Goal: Task Accomplishment & Management: Complete application form

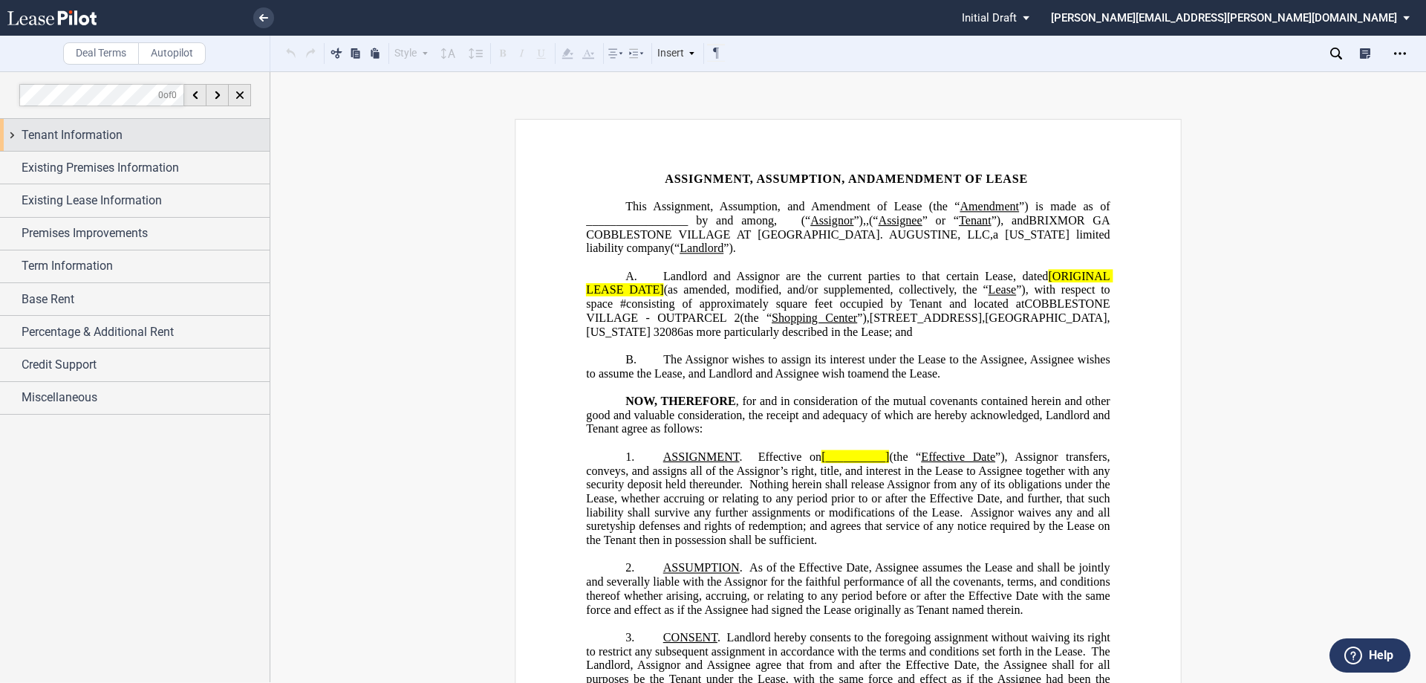
click at [9, 132] on div "Tenant Information" at bounding box center [135, 135] width 270 height 32
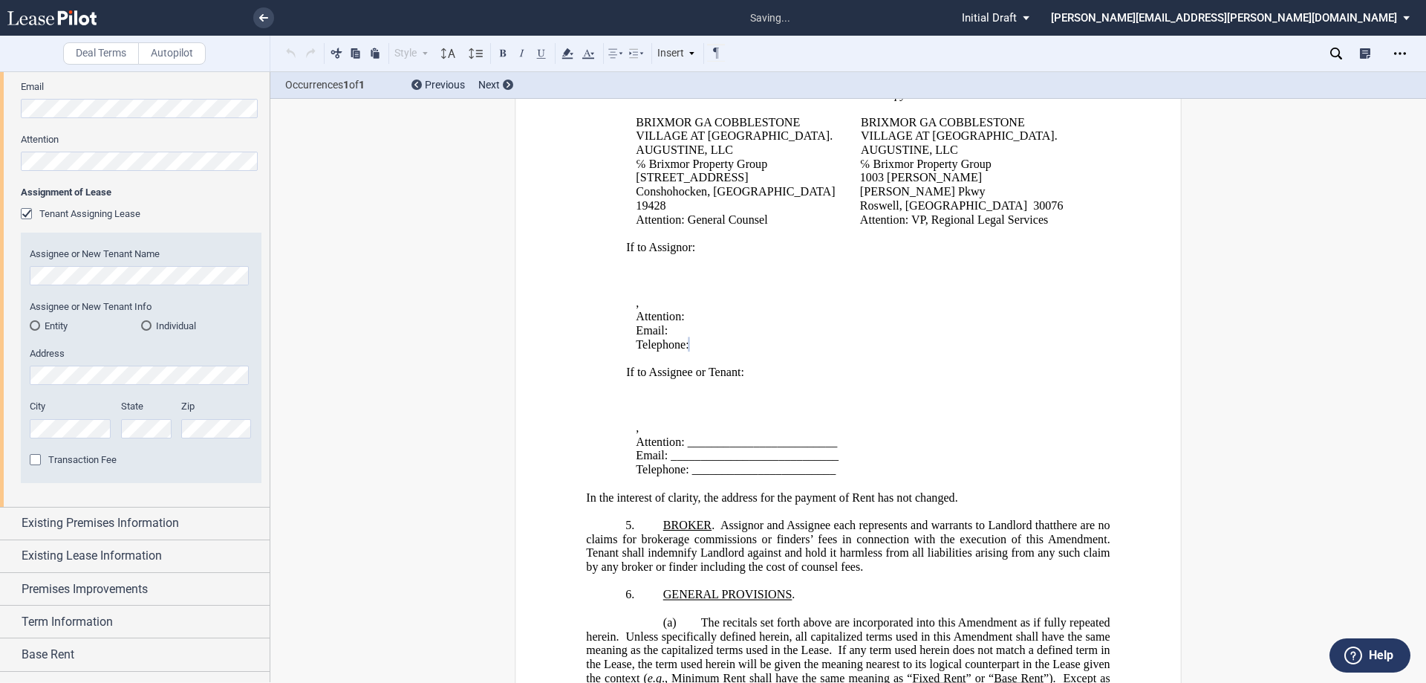
scroll to position [520, 0]
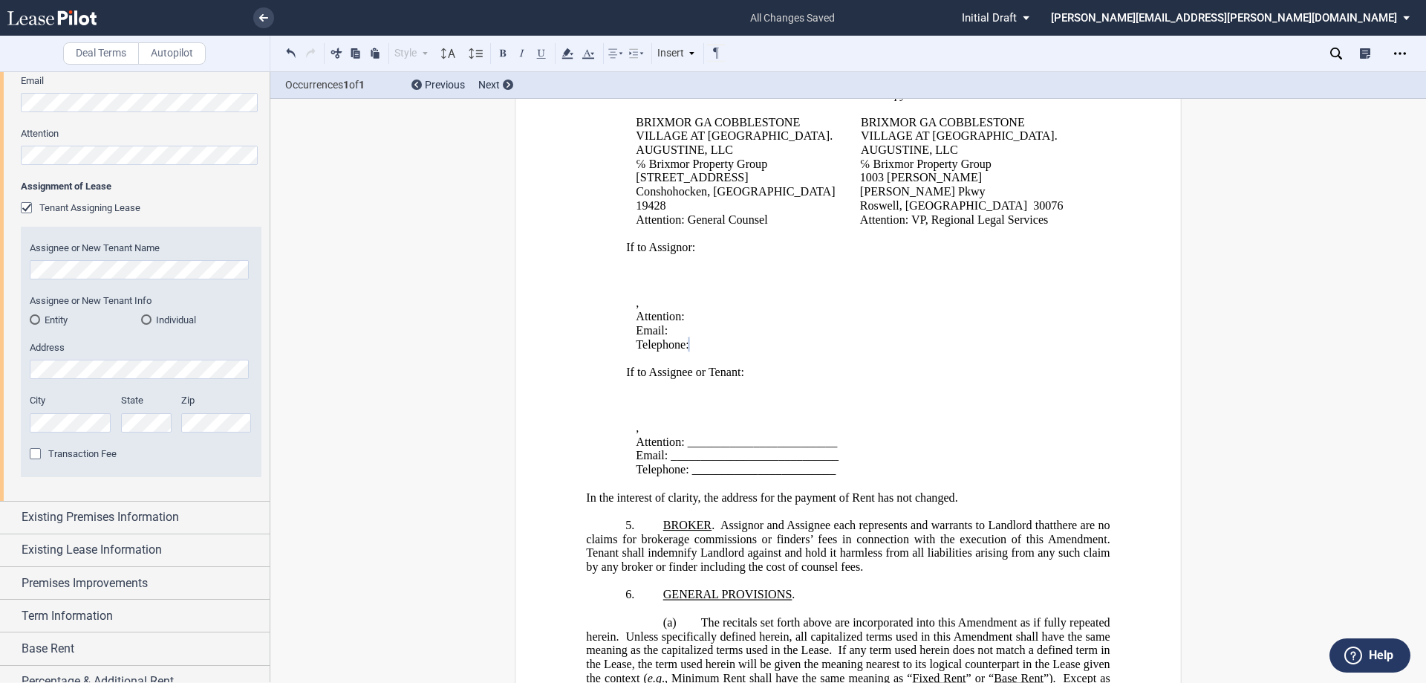
click at [36, 316] on div "Entity" at bounding box center [35, 319] width 10 height 10
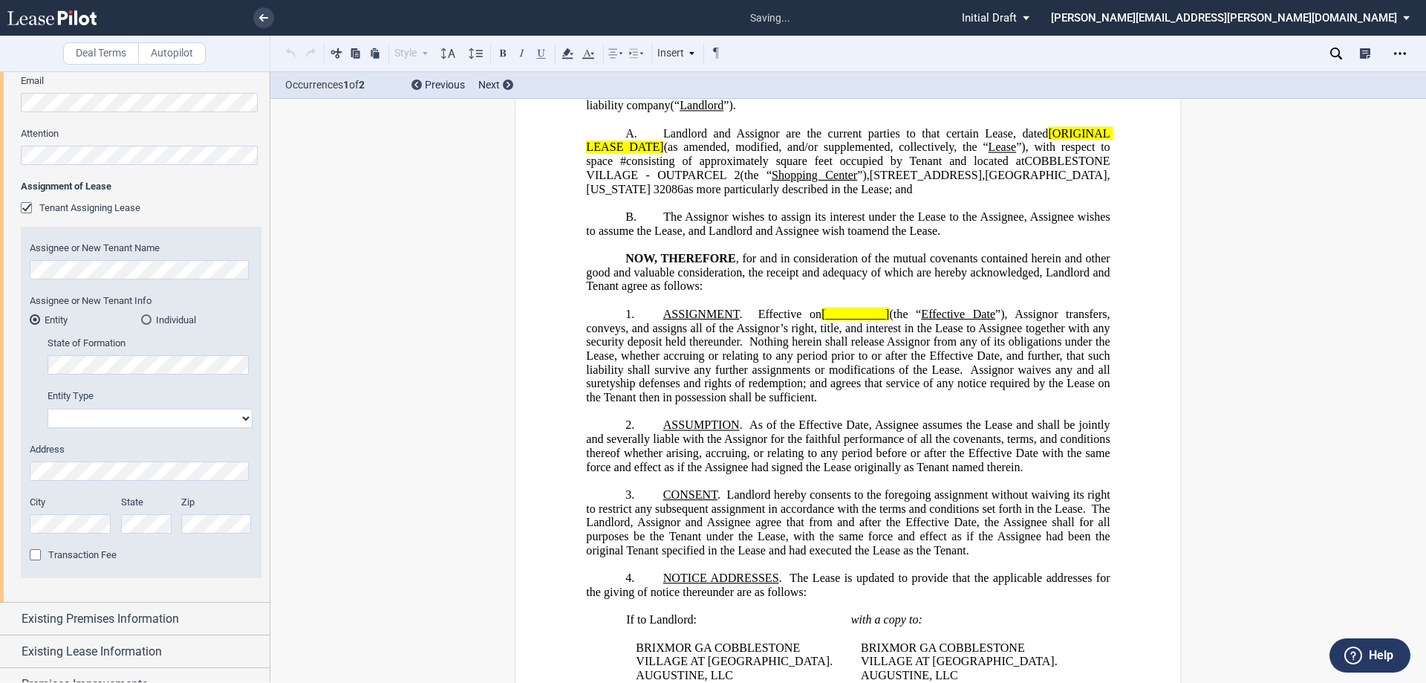
scroll to position [0, 0]
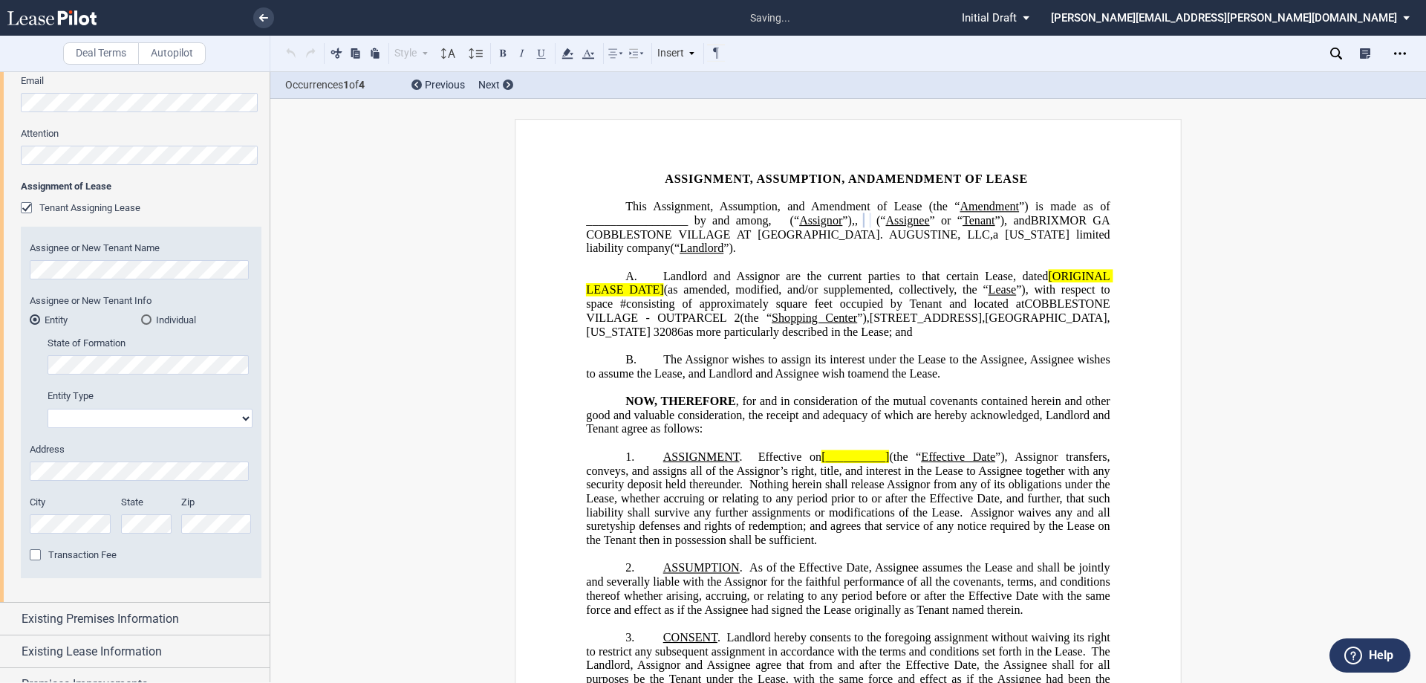
click at [234, 416] on select "Corporation Limited Liability Company General Partnership Limited Partnership O…" at bounding box center [150, 418] width 205 height 19
select select "limited liability company"
click at [48, 409] on select "Corporation Limited Liability Company General Partnership Limited Partnership O…" at bounding box center [150, 418] width 205 height 19
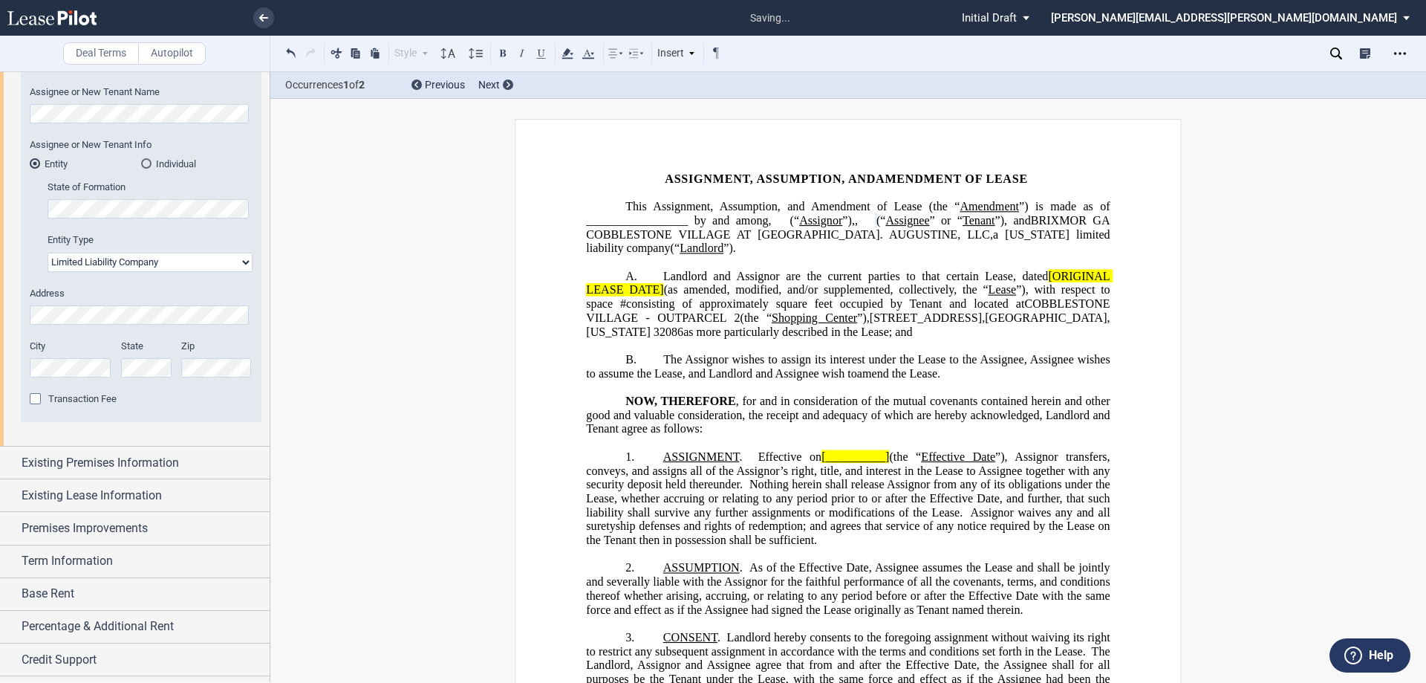
scroll to position [703, 0]
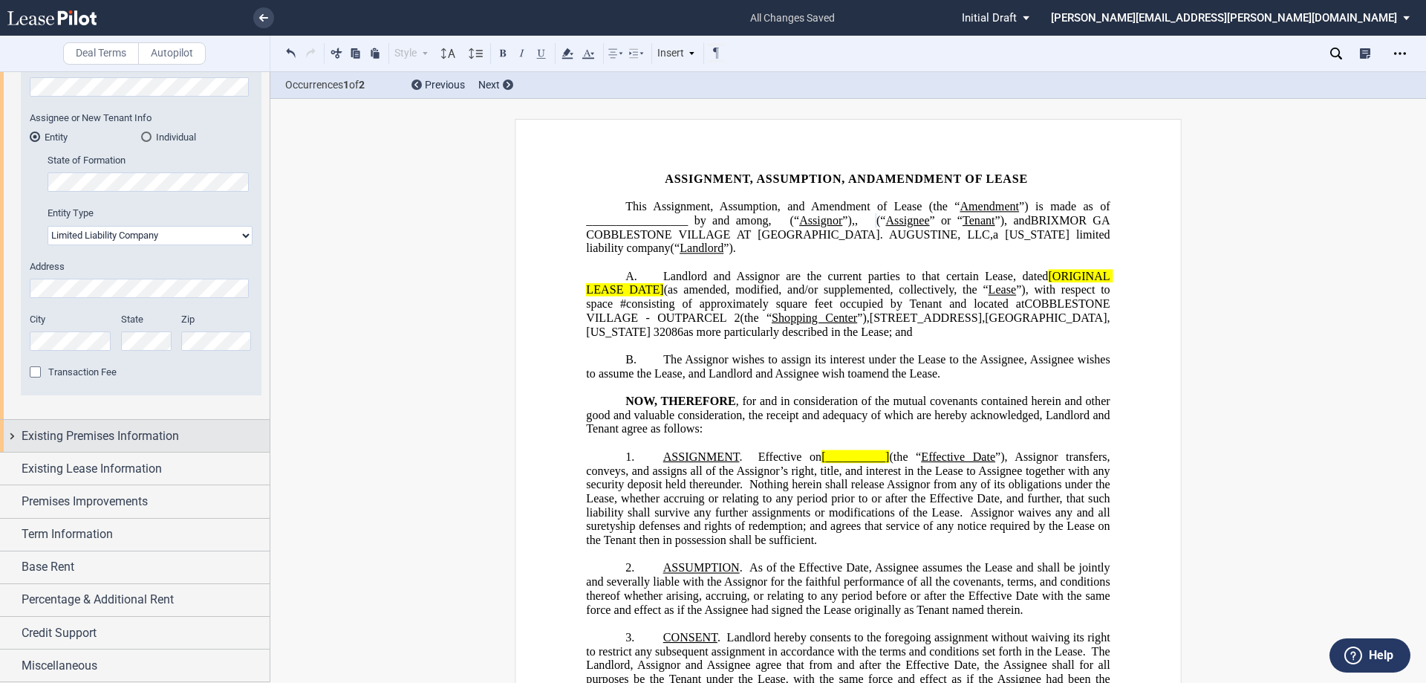
click at [10, 438] on div "Existing Premises Information" at bounding box center [135, 436] width 270 height 32
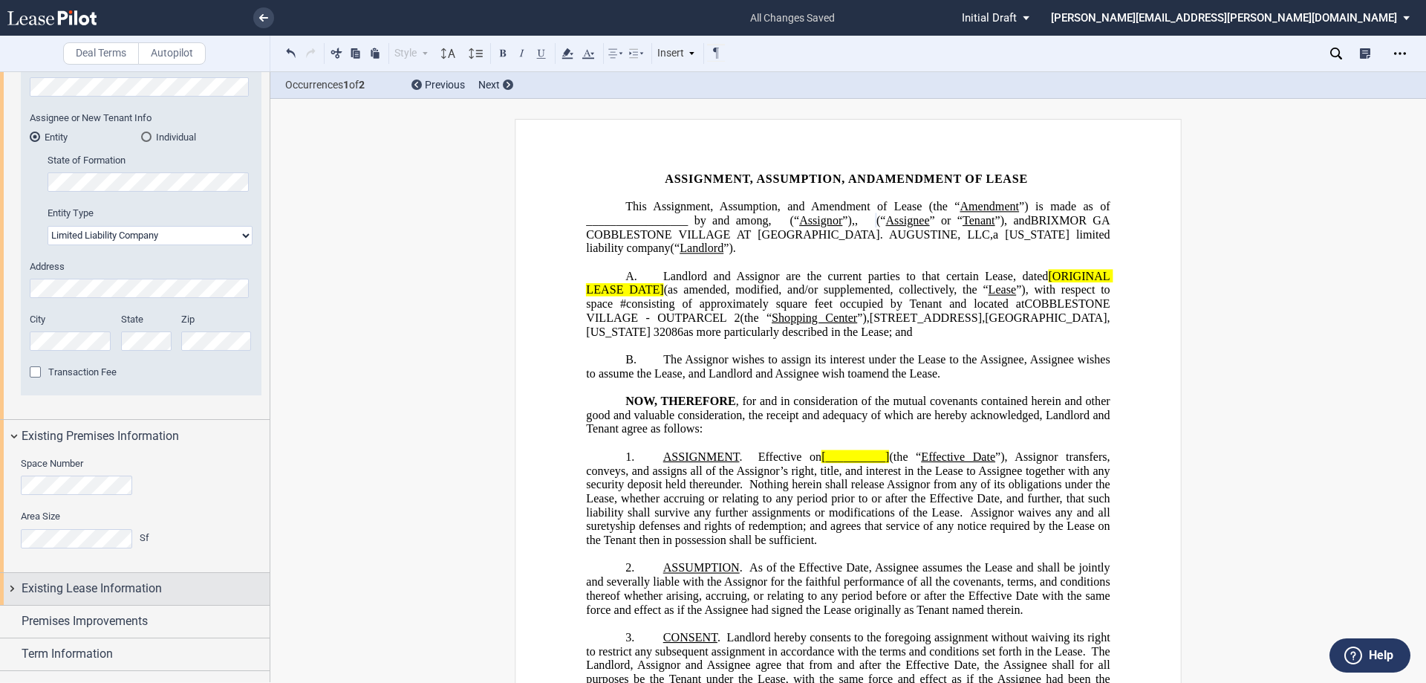
click at [12, 585] on div "Existing Lease Information" at bounding box center [135, 589] width 270 height 32
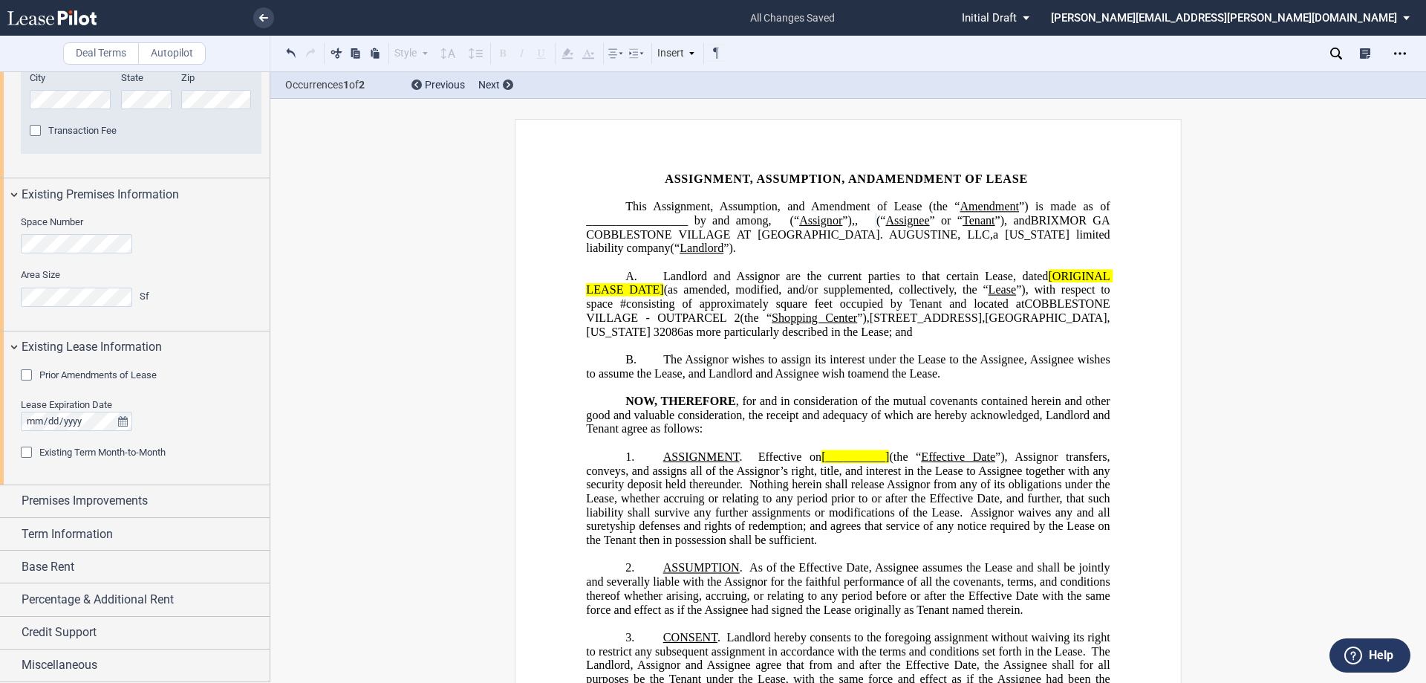
click at [1051, 436] on p "NOW, THEREFORE , for and in consideration of the mutual covenants contained her…" at bounding box center [848, 415] width 524 height 42
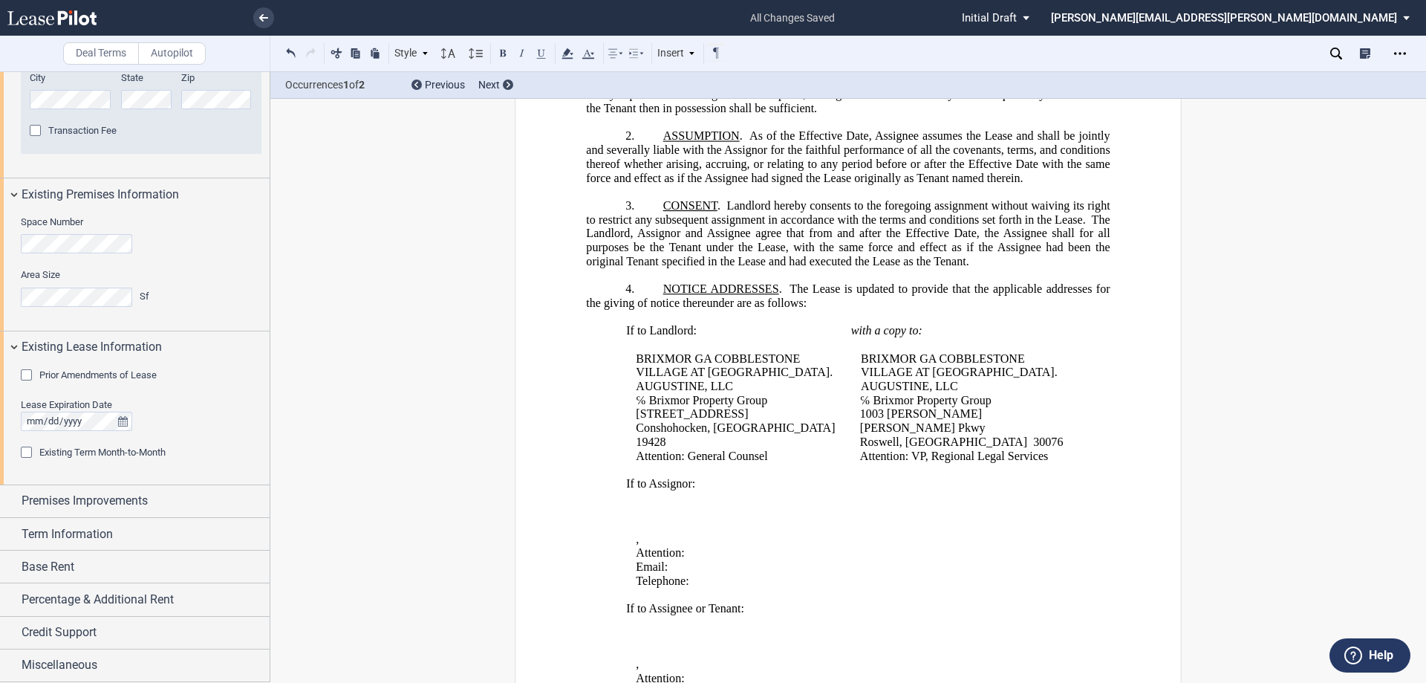
scroll to position [297, 0]
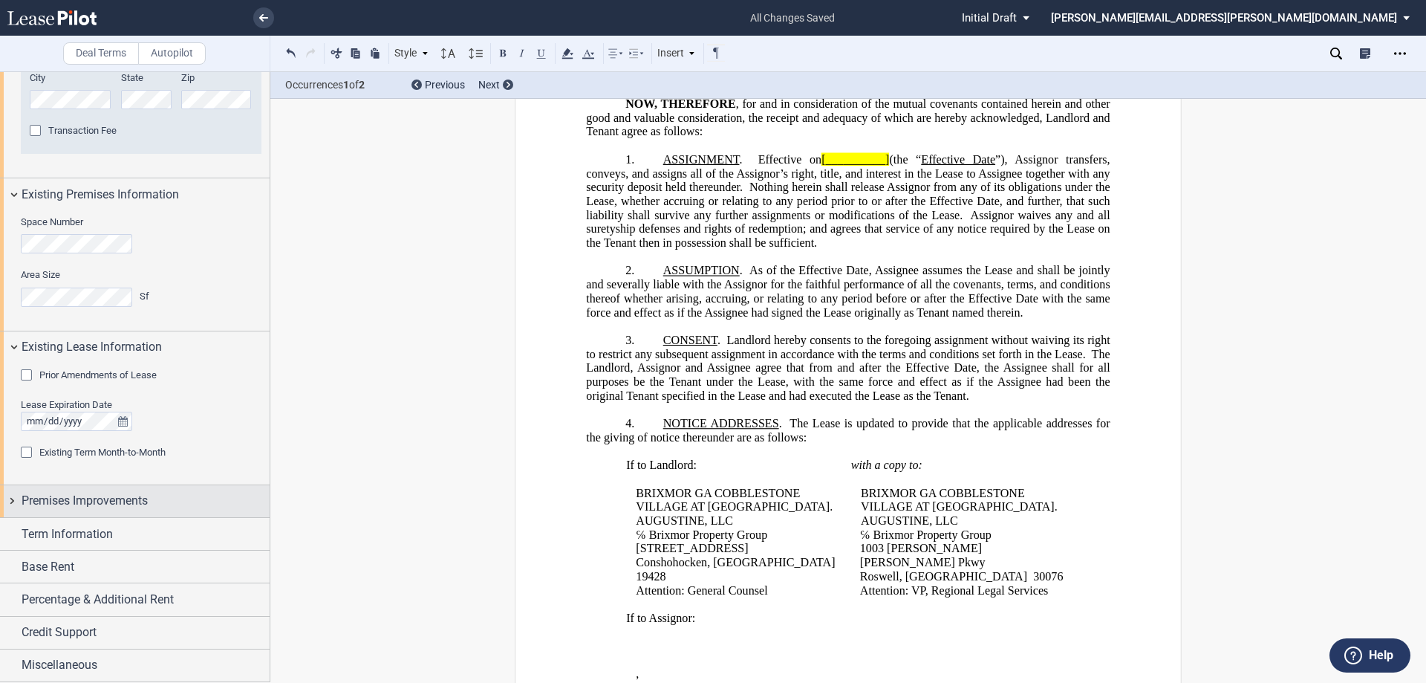
click at [10, 503] on div "Premises Improvements" at bounding box center [135, 501] width 270 height 32
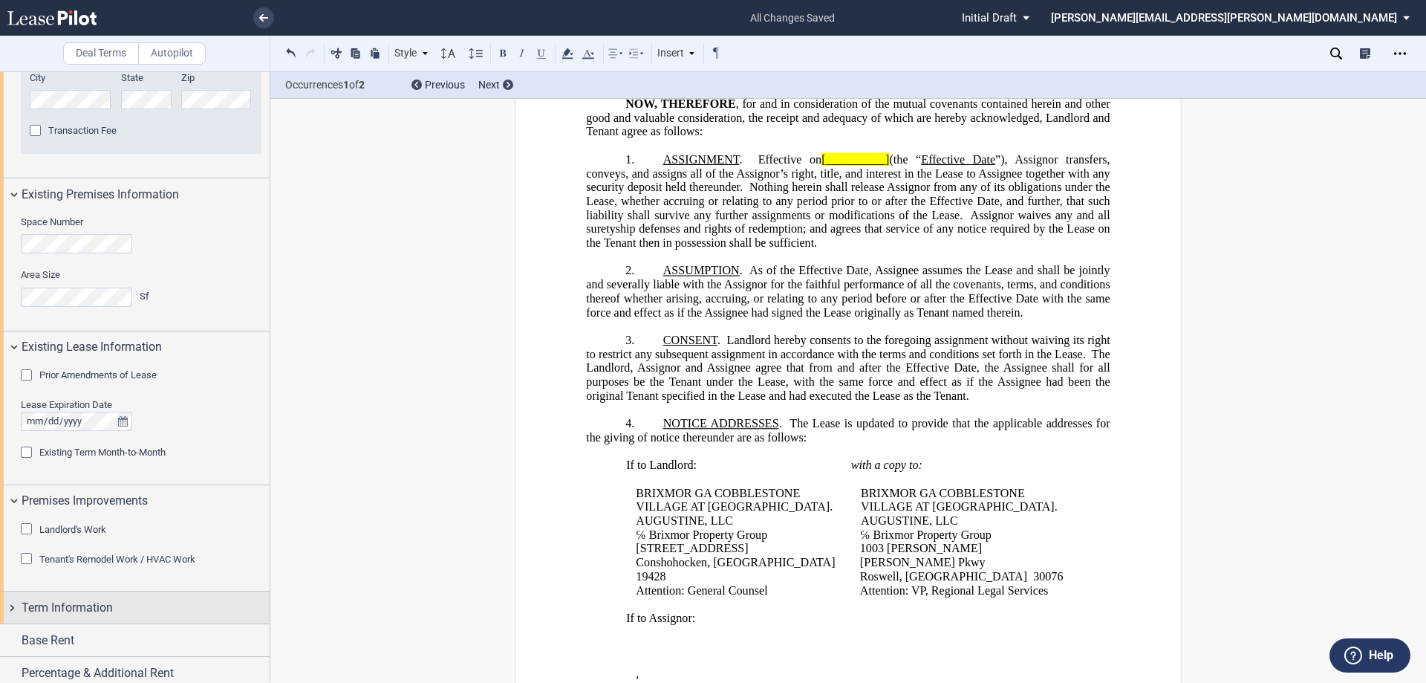
drag, startPoint x: 9, startPoint y: 605, endPoint x: 73, endPoint y: 615, distance: 64.7
click at [9, 605] on div "Term Information" at bounding box center [135, 607] width 270 height 32
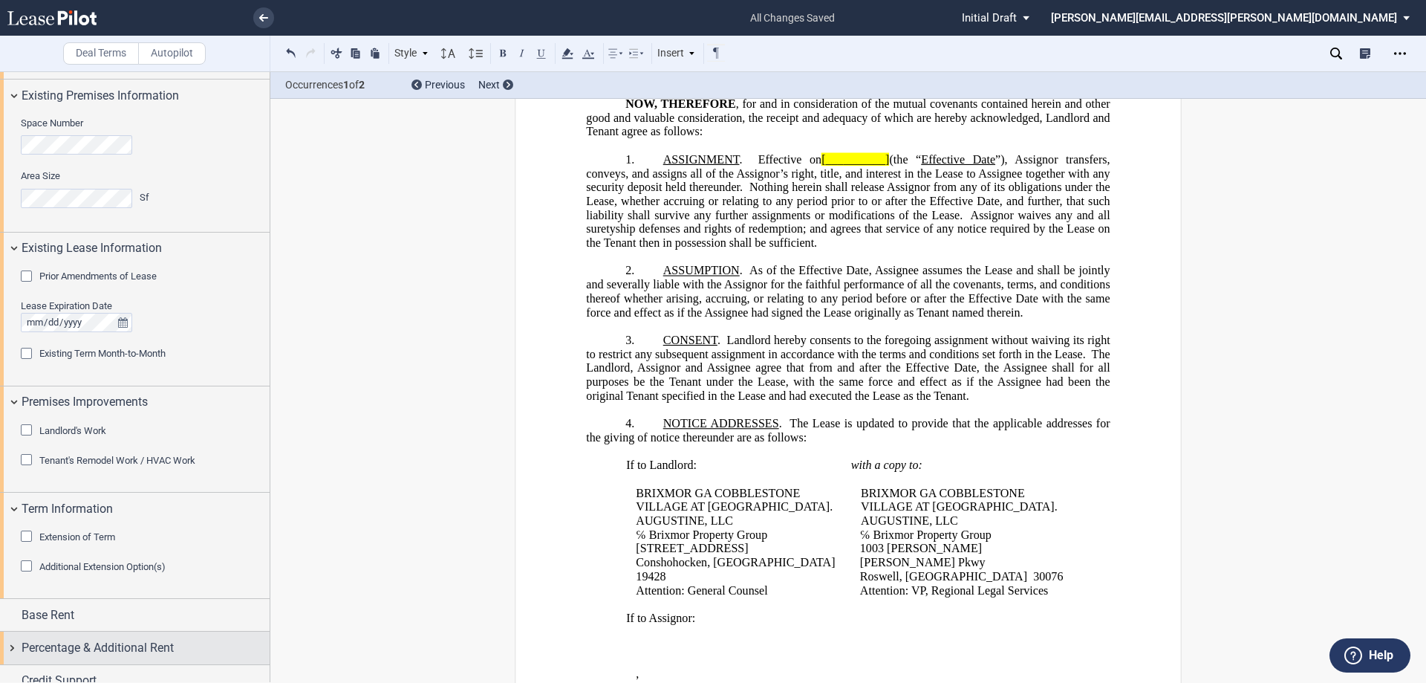
scroll to position [1091, 0]
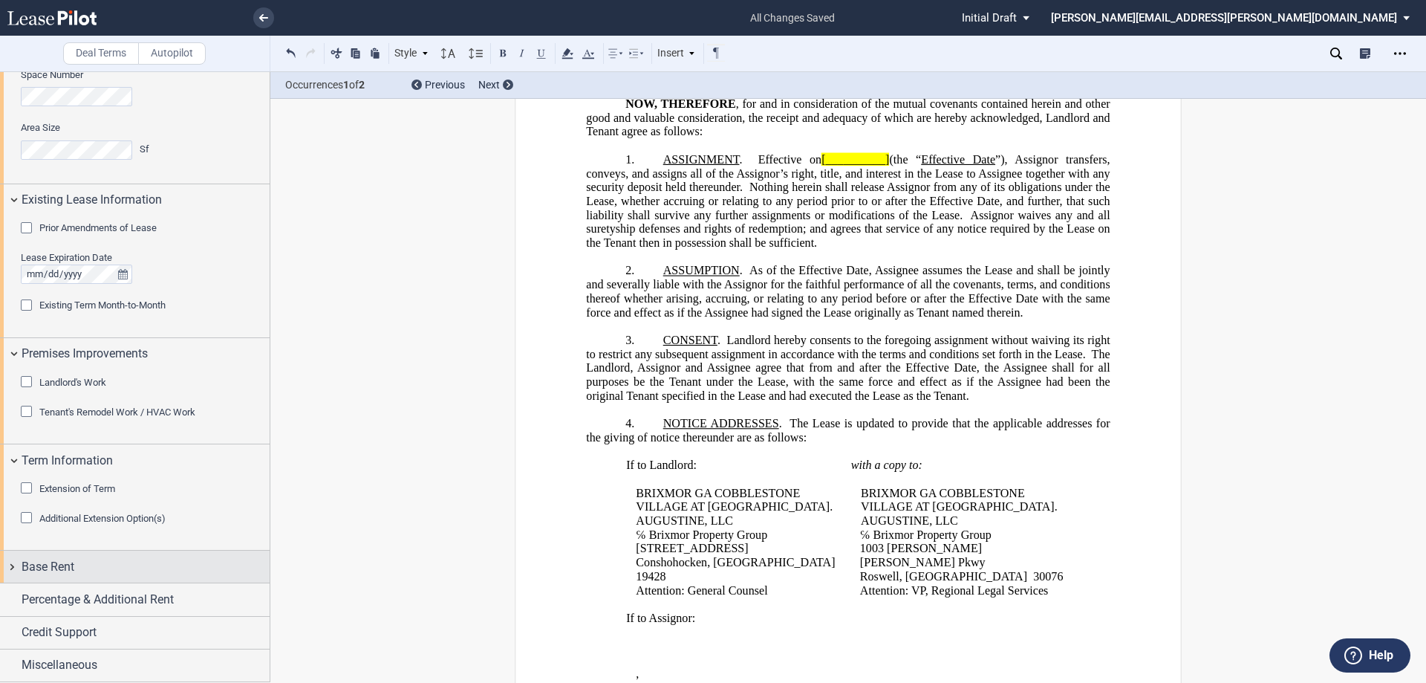
click at [10, 568] on div "Base Rent" at bounding box center [135, 566] width 270 height 32
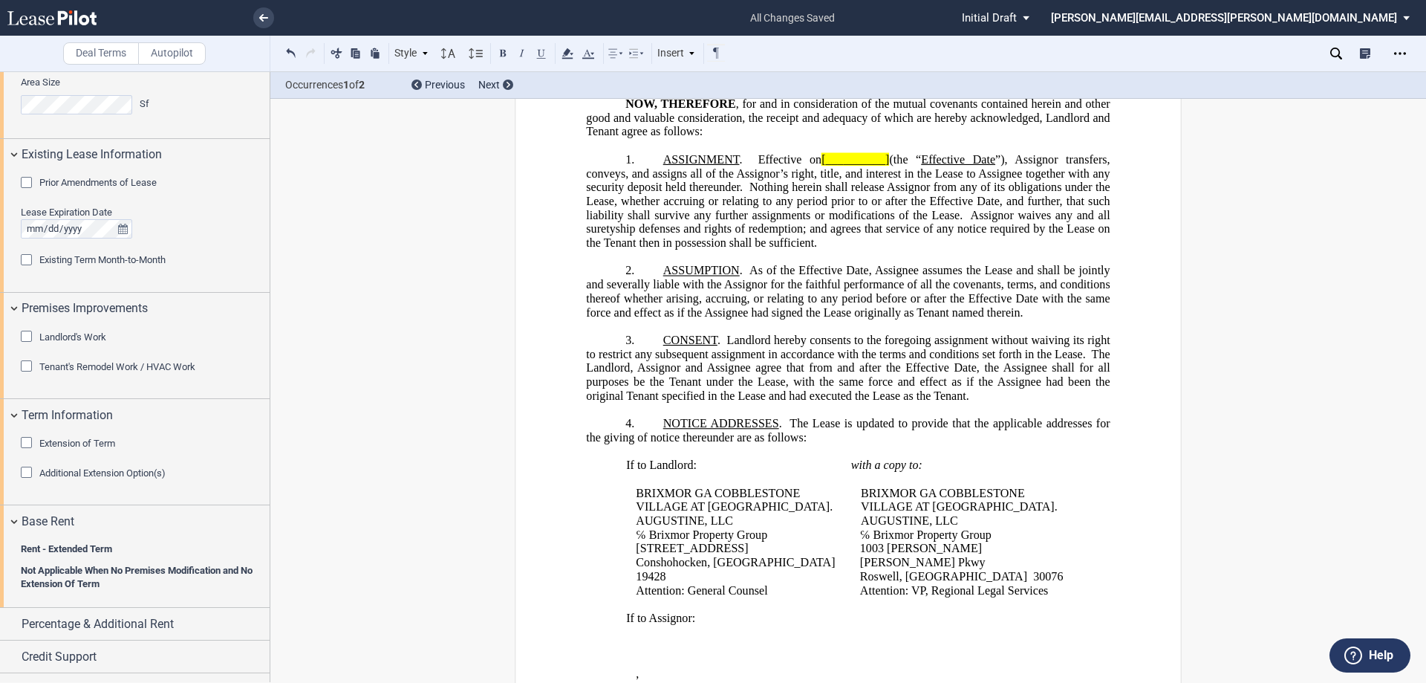
scroll to position [1161, 0]
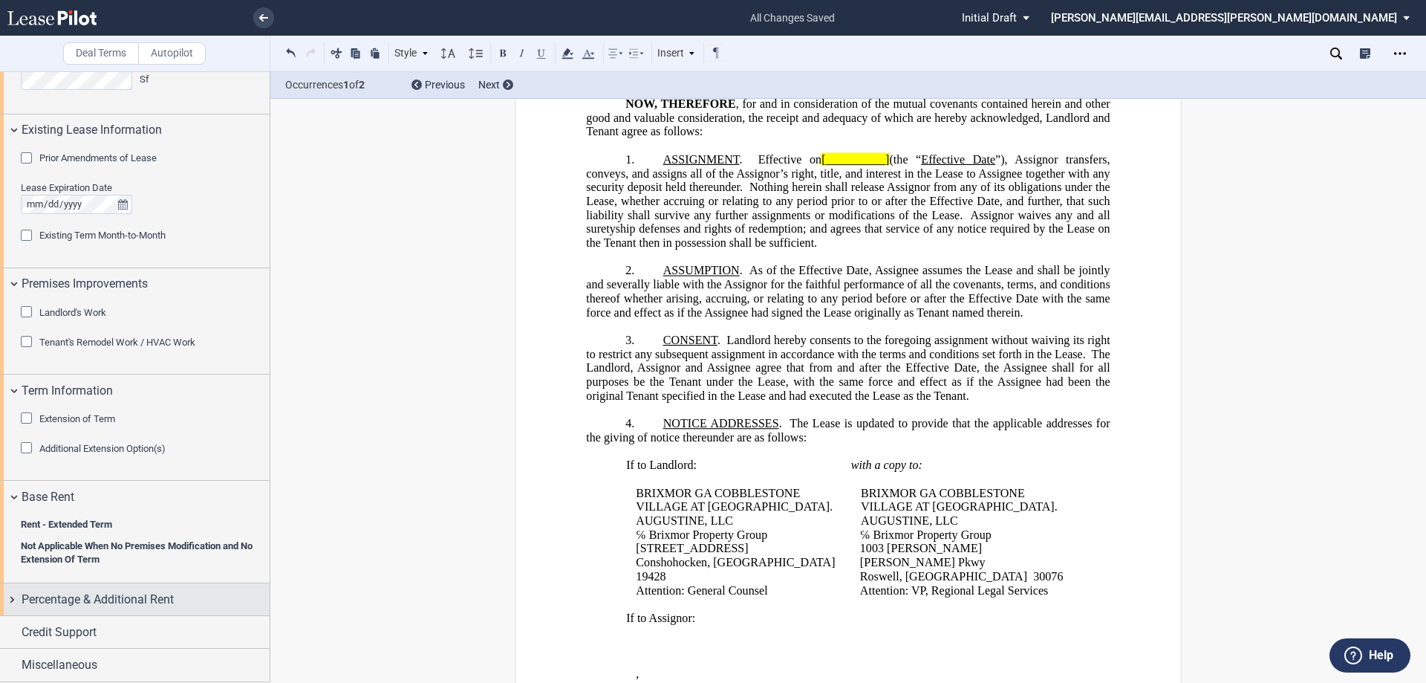
click at [13, 597] on div "Percentage & Additional Rent" at bounding box center [135, 599] width 270 height 32
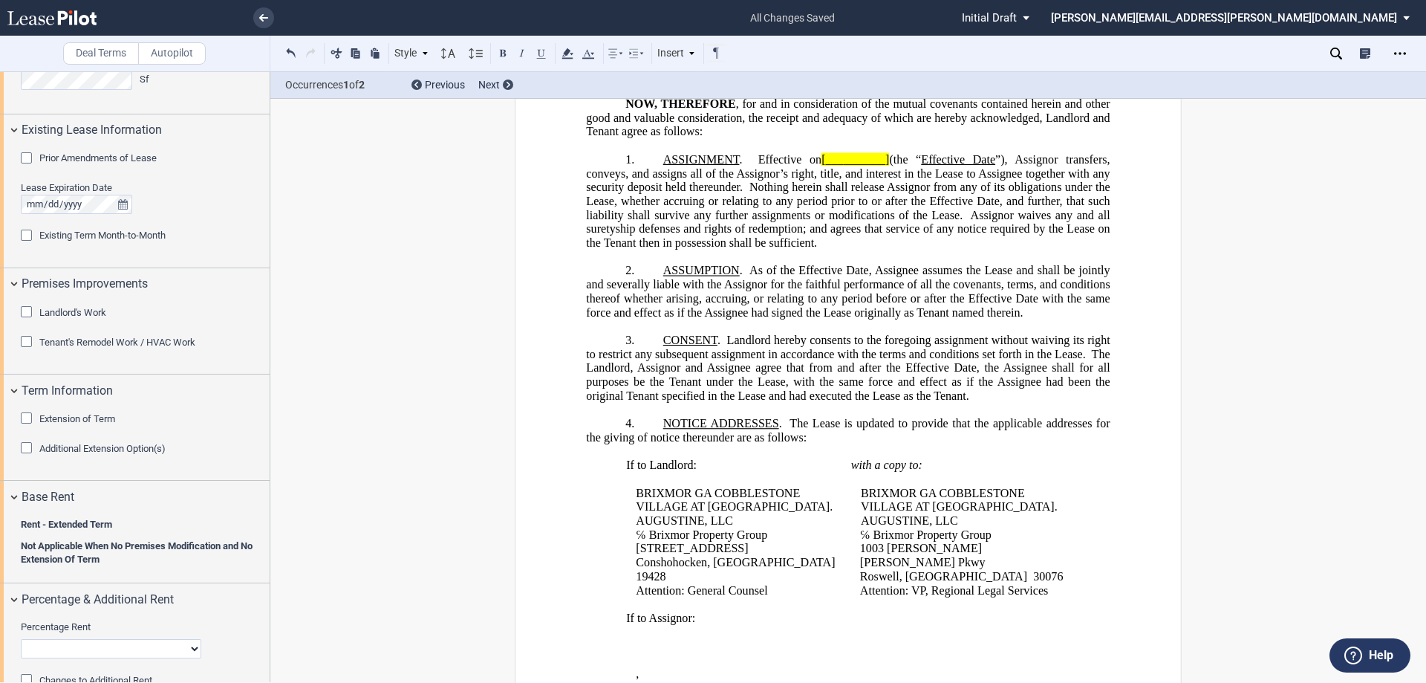
scroll to position [1258, 0]
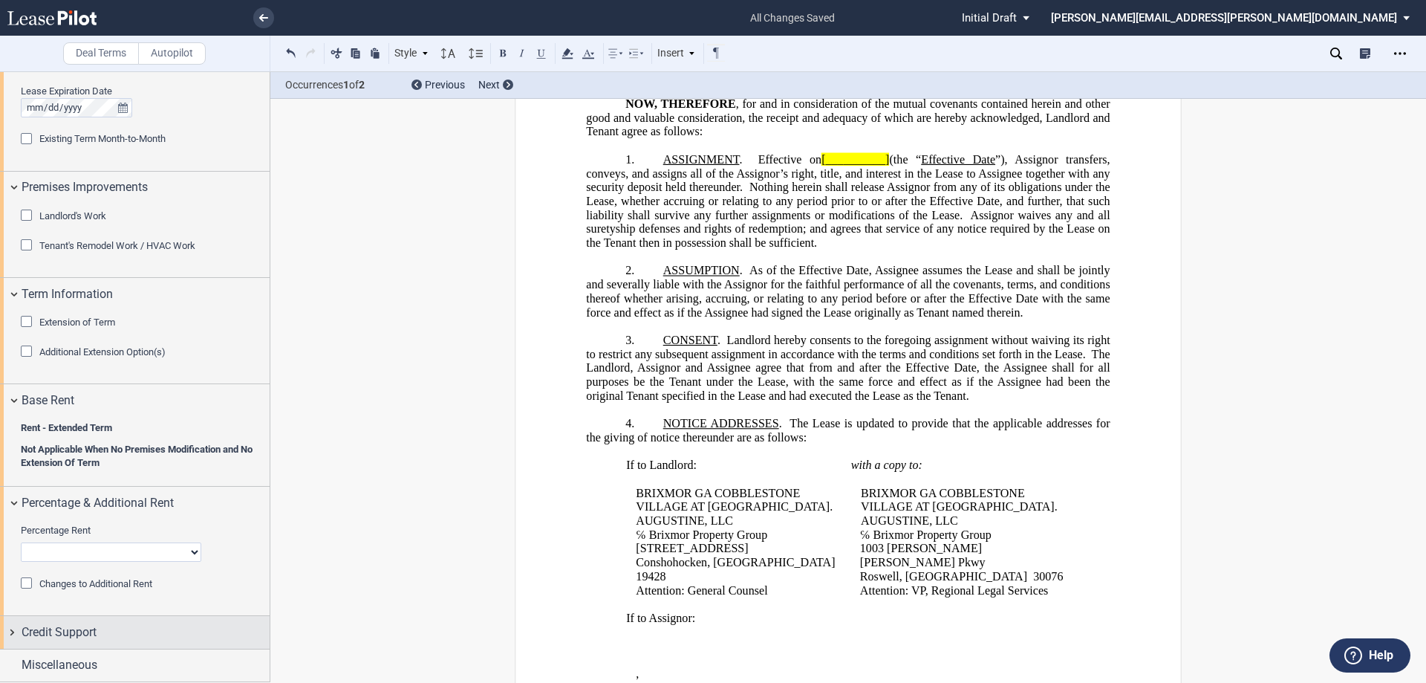
click at [10, 631] on div "Credit Support" at bounding box center [135, 632] width 270 height 32
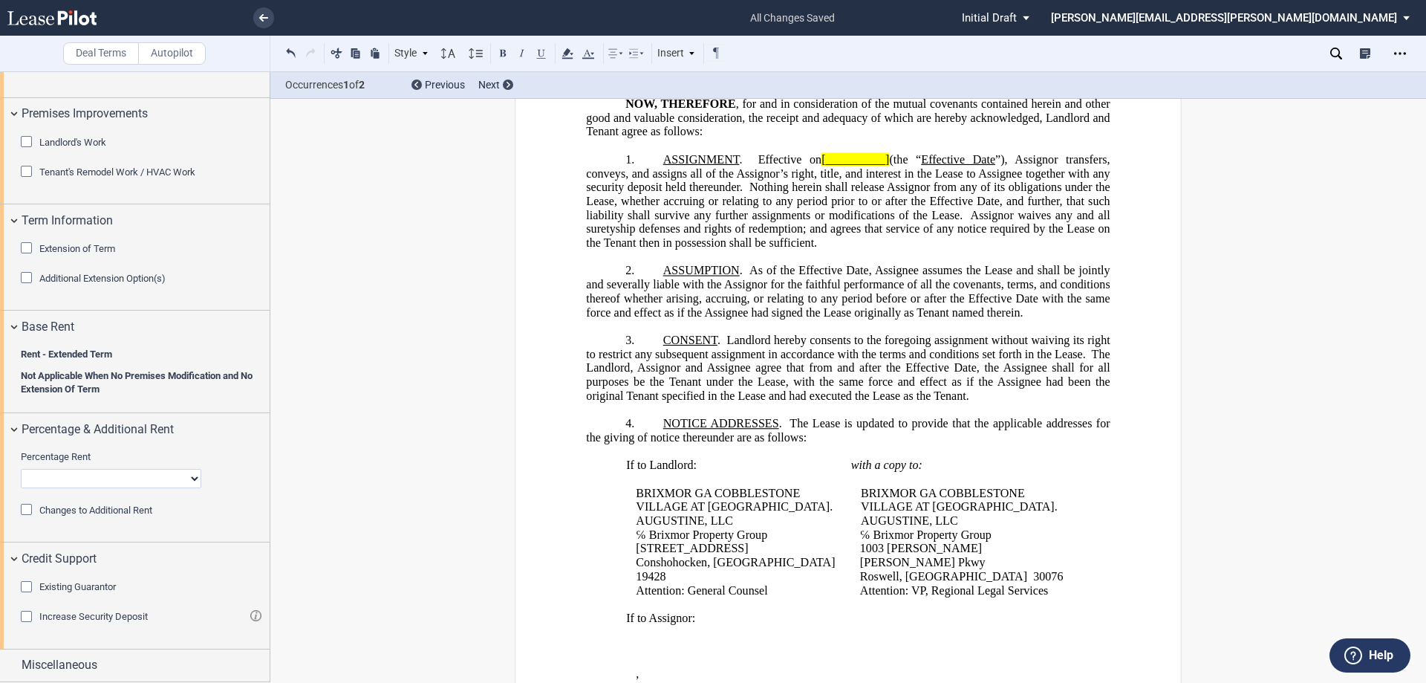
drag, startPoint x: 30, startPoint y: 583, endPoint x: 46, endPoint y: 585, distance: 16.5
click at [30, 583] on div "Existing Guarantor" at bounding box center [28, 588] width 15 height 15
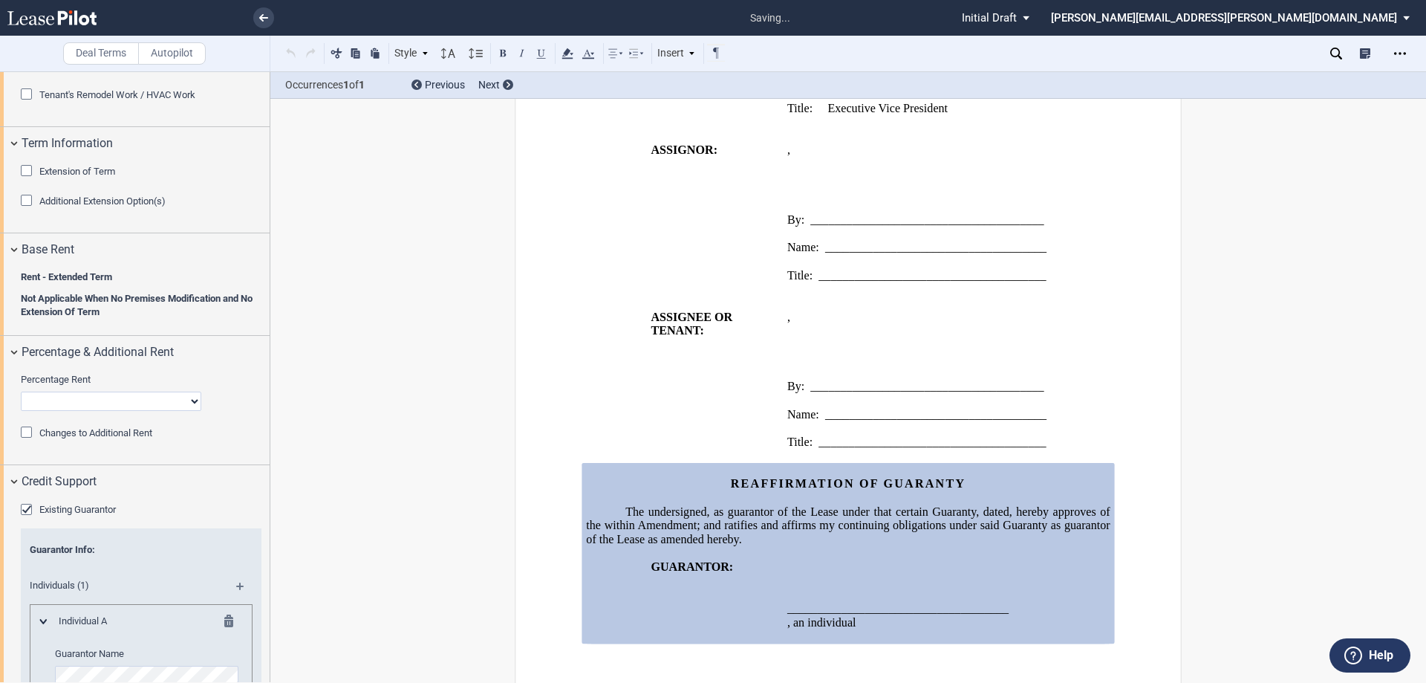
scroll to position [1647, 0]
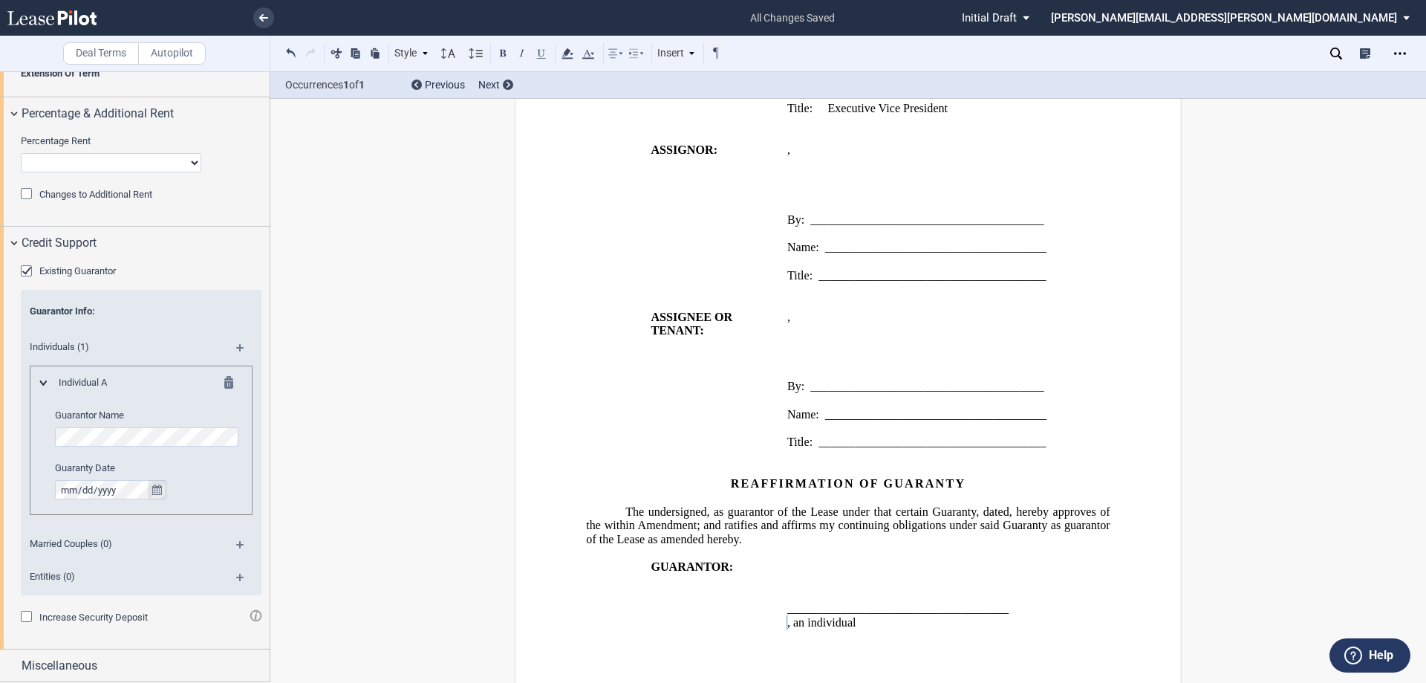
click at [156, 487] on icon "true" at bounding box center [157, 489] width 10 height 10
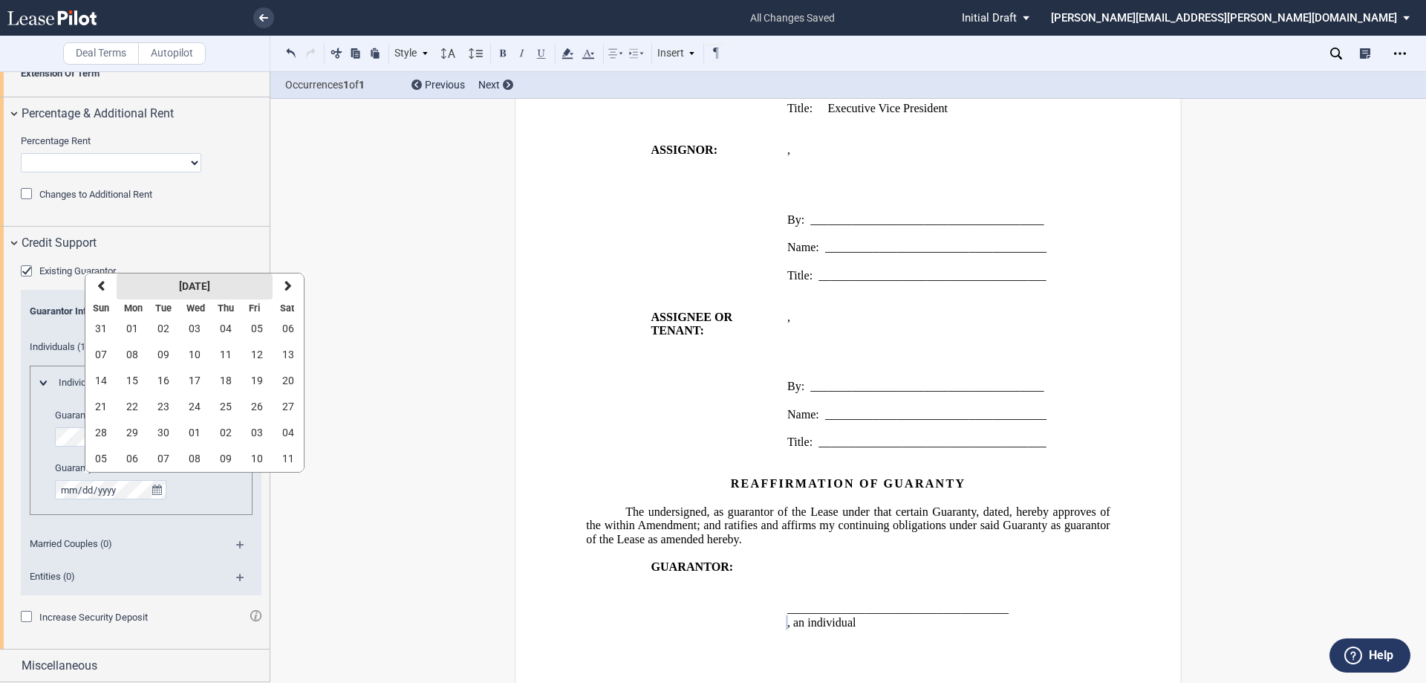
click at [183, 280] on strong "[DATE]" at bounding box center [194, 286] width 31 height 12
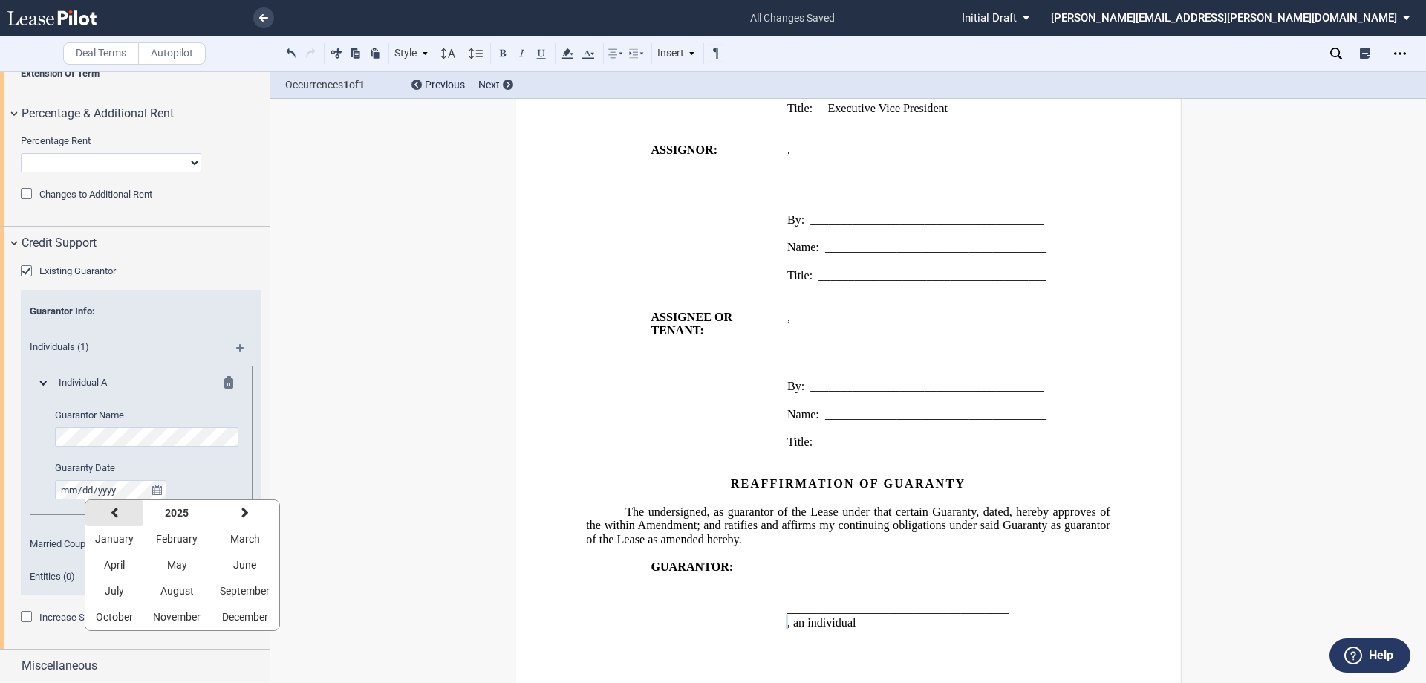
click at [112, 513] on icon "button" at bounding box center [114, 513] width 7 height 12
click at [111, 513] on icon "button" at bounding box center [114, 513] width 7 height 12
click at [106, 513] on button "previous" at bounding box center [114, 513] width 58 height 26
click at [234, 588] on span "September" at bounding box center [245, 591] width 50 height 12
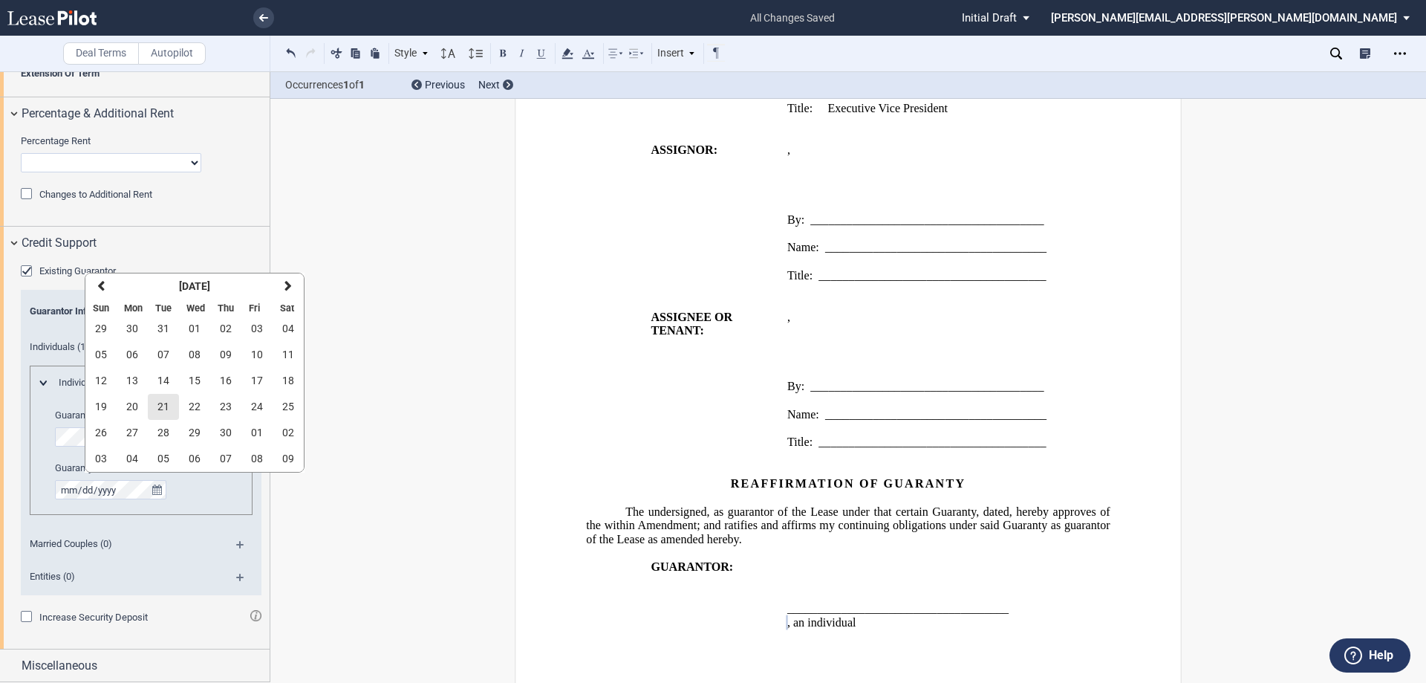
click at [163, 406] on span "21" at bounding box center [163, 406] width 12 height 12
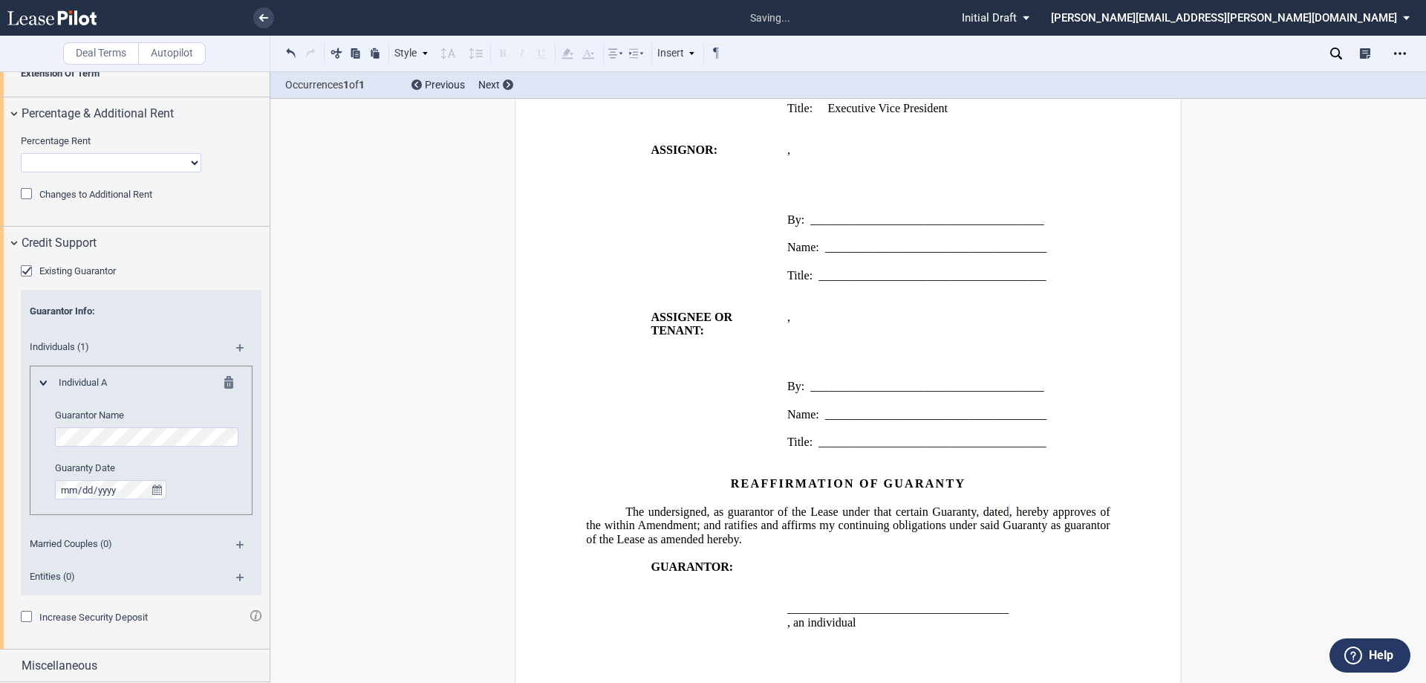
click at [236, 345] on md-icon at bounding box center [246, 353] width 20 height 18
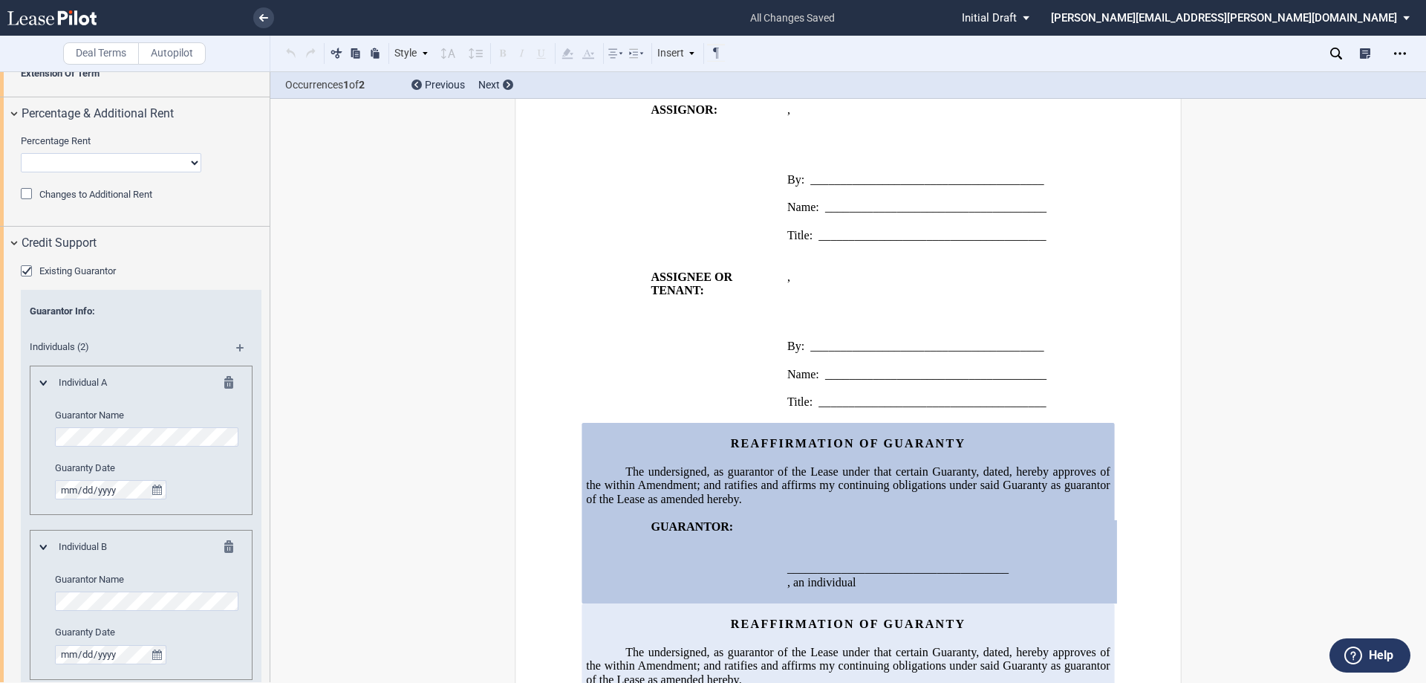
scroll to position [2003, 0]
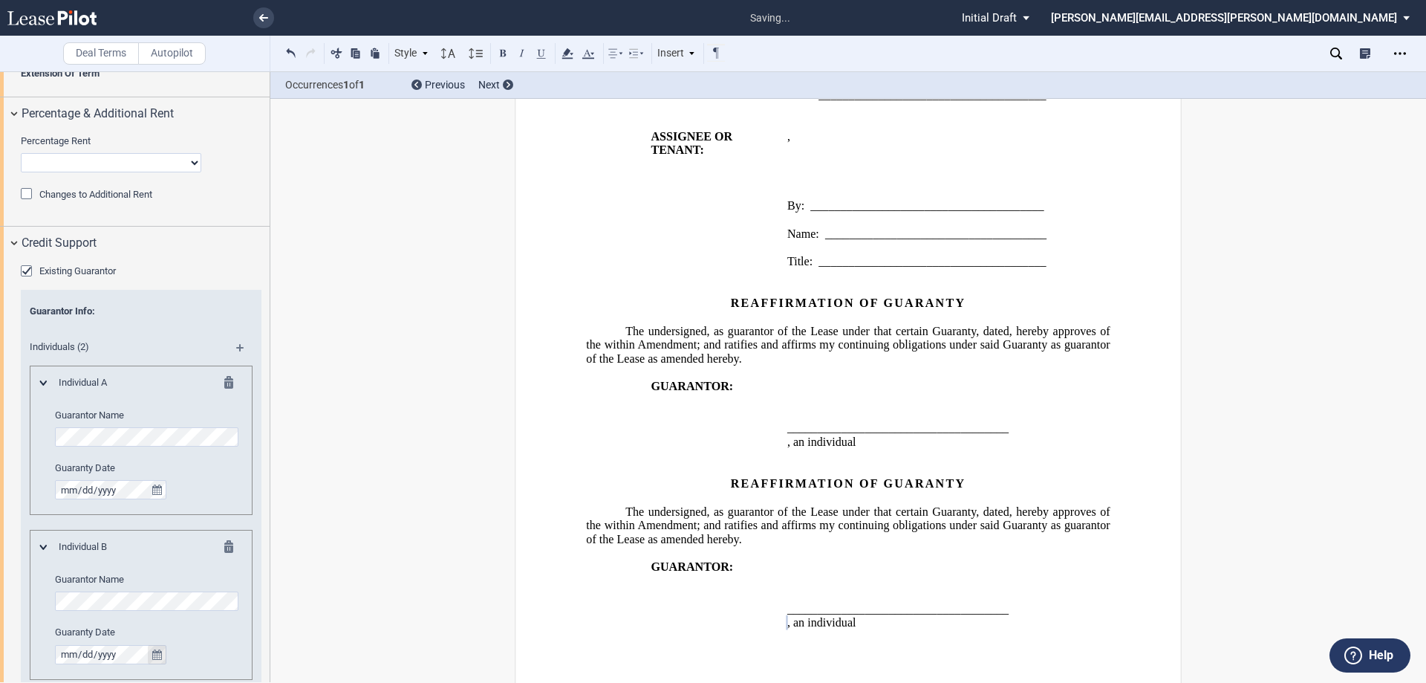
click at [159, 650] on icon "true" at bounding box center [157, 654] width 10 height 10
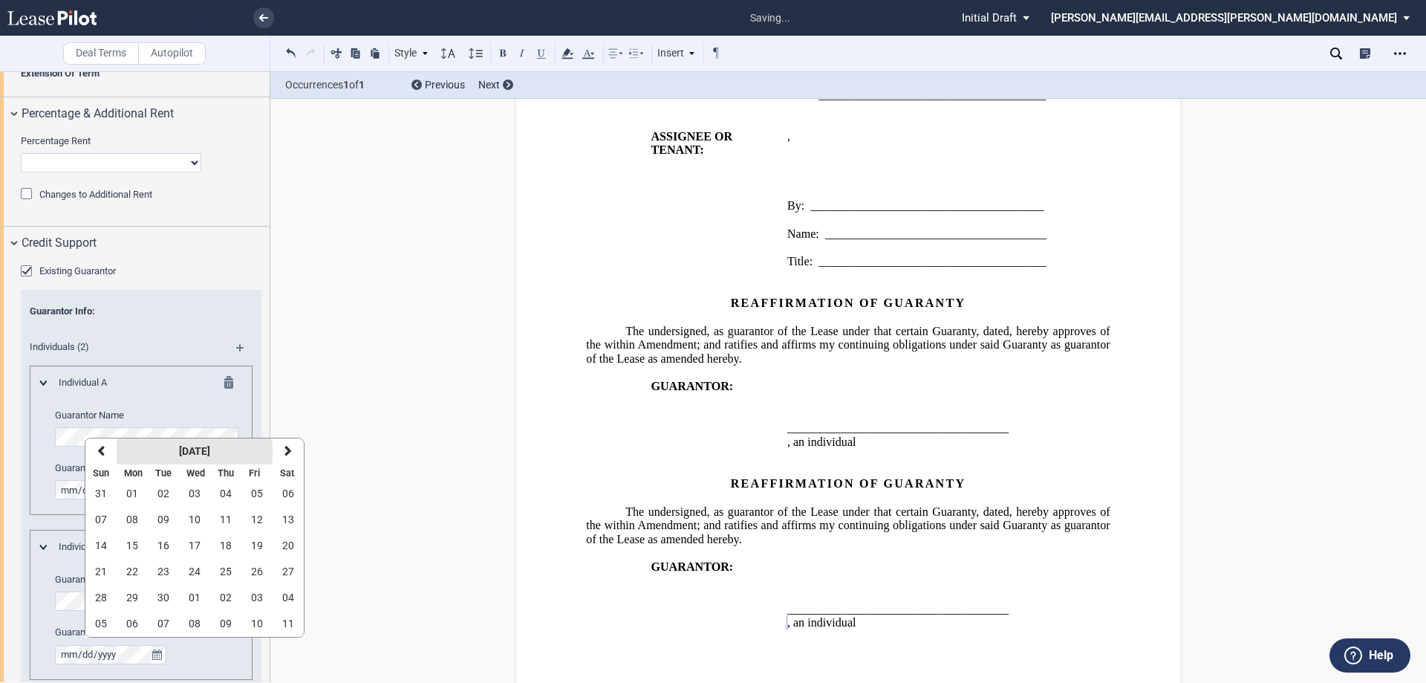
click at [191, 453] on strong "[DATE]" at bounding box center [194, 451] width 31 height 12
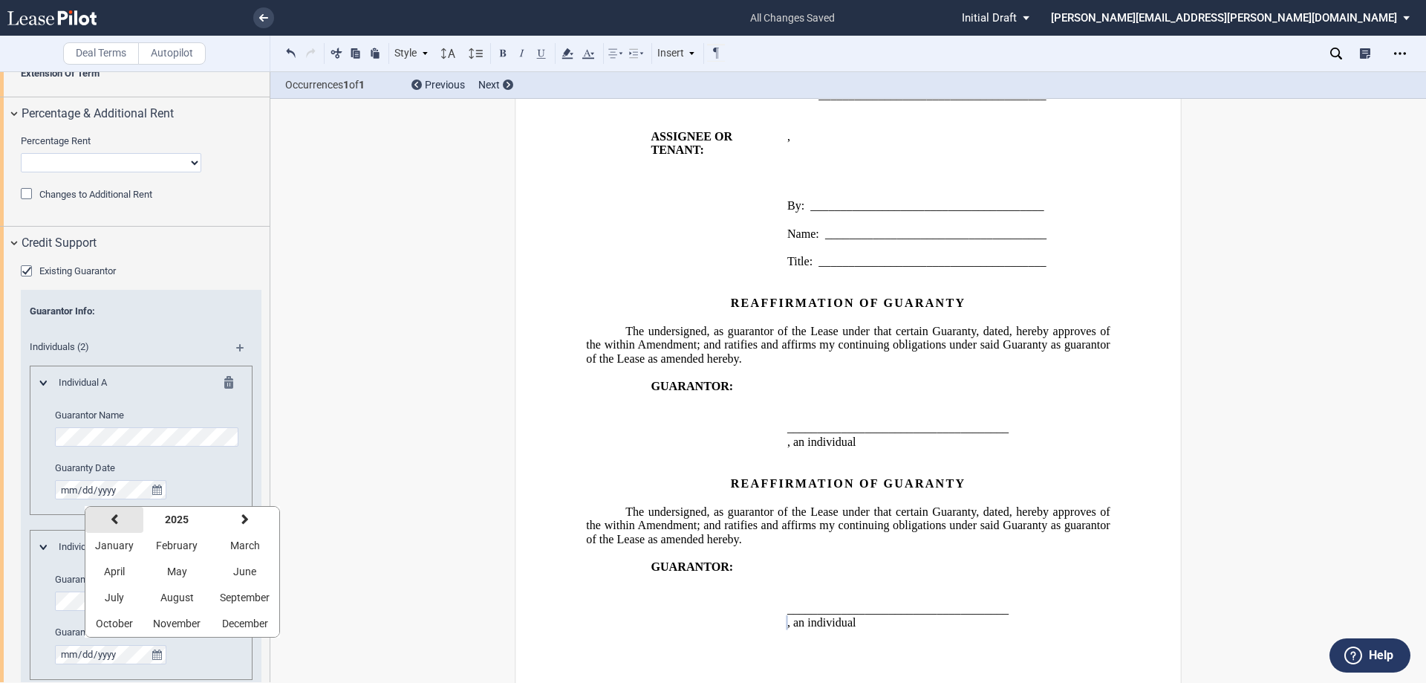
click at [113, 516] on icon "button" at bounding box center [114, 519] width 7 height 12
click at [113, 515] on icon "button" at bounding box center [114, 519] width 7 height 12
click at [250, 592] on span "September" at bounding box center [245, 597] width 50 height 12
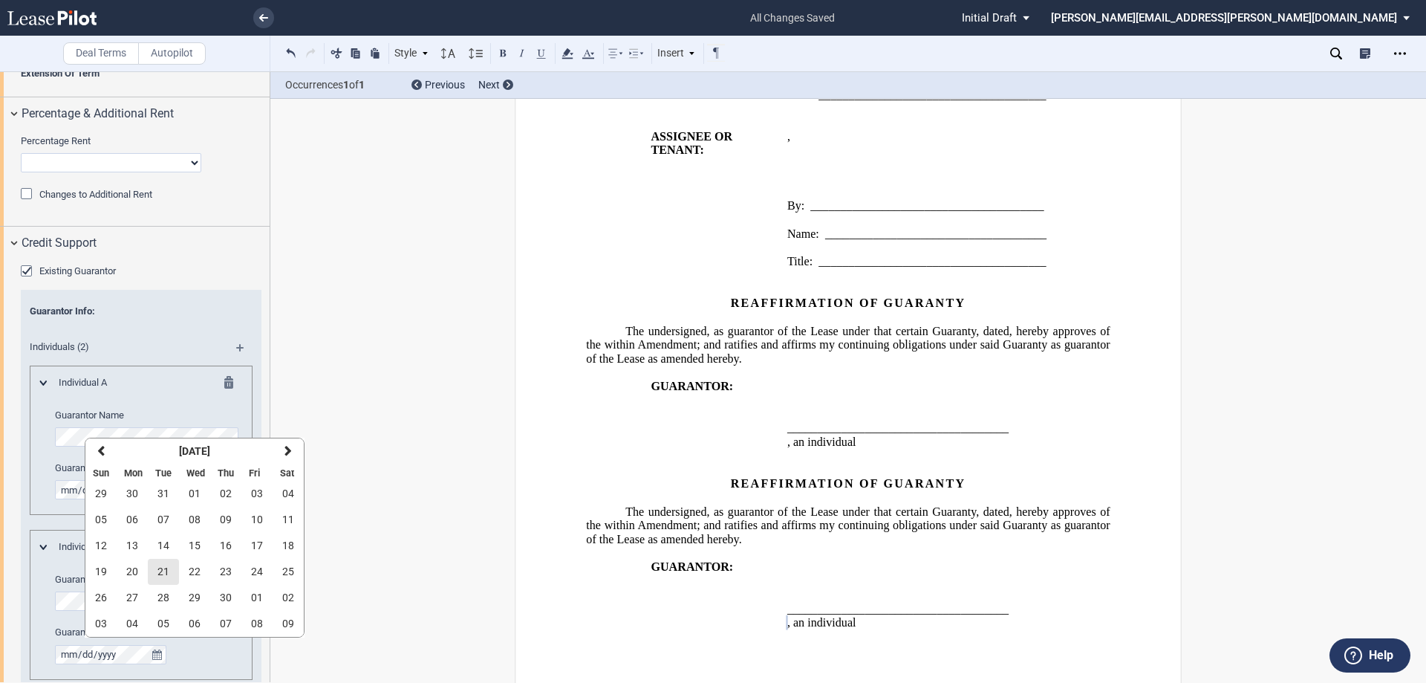
click at [161, 571] on span "21" at bounding box center [163, 571] width 12 height 12
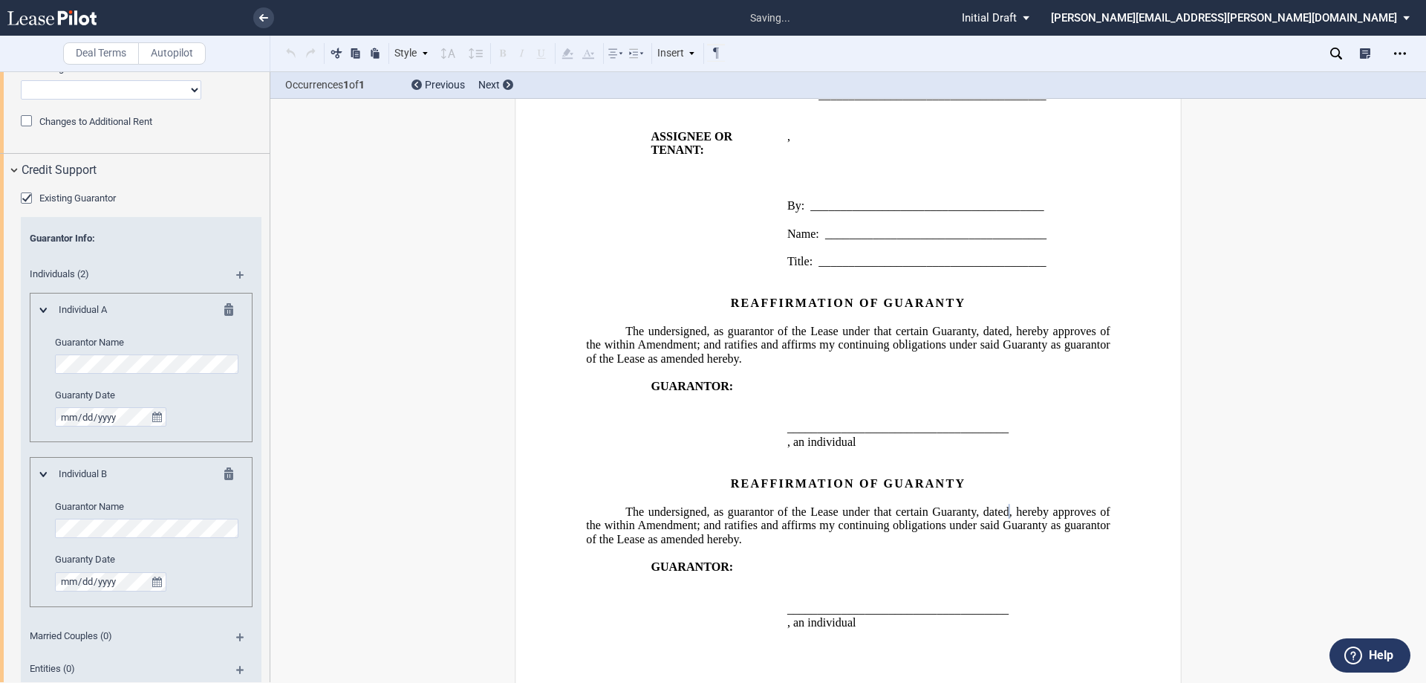
scroll to position [1812, 0]
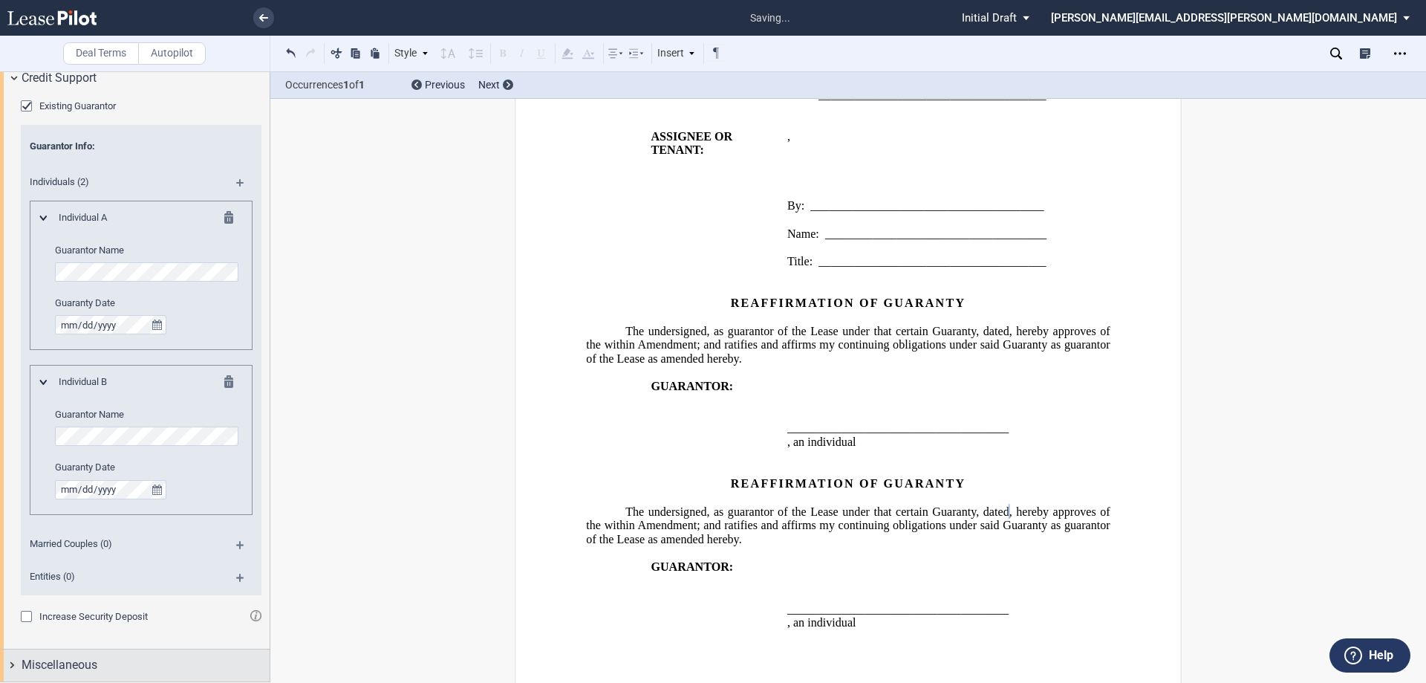
drag, startPoint x: 7, startPoint y: 665, endPoint x: 16, endPoint y: 666, distance: 9.7
click at [6, 665] on div "Miscellaneous" at bounding box center [135, 665] width 270 height 32
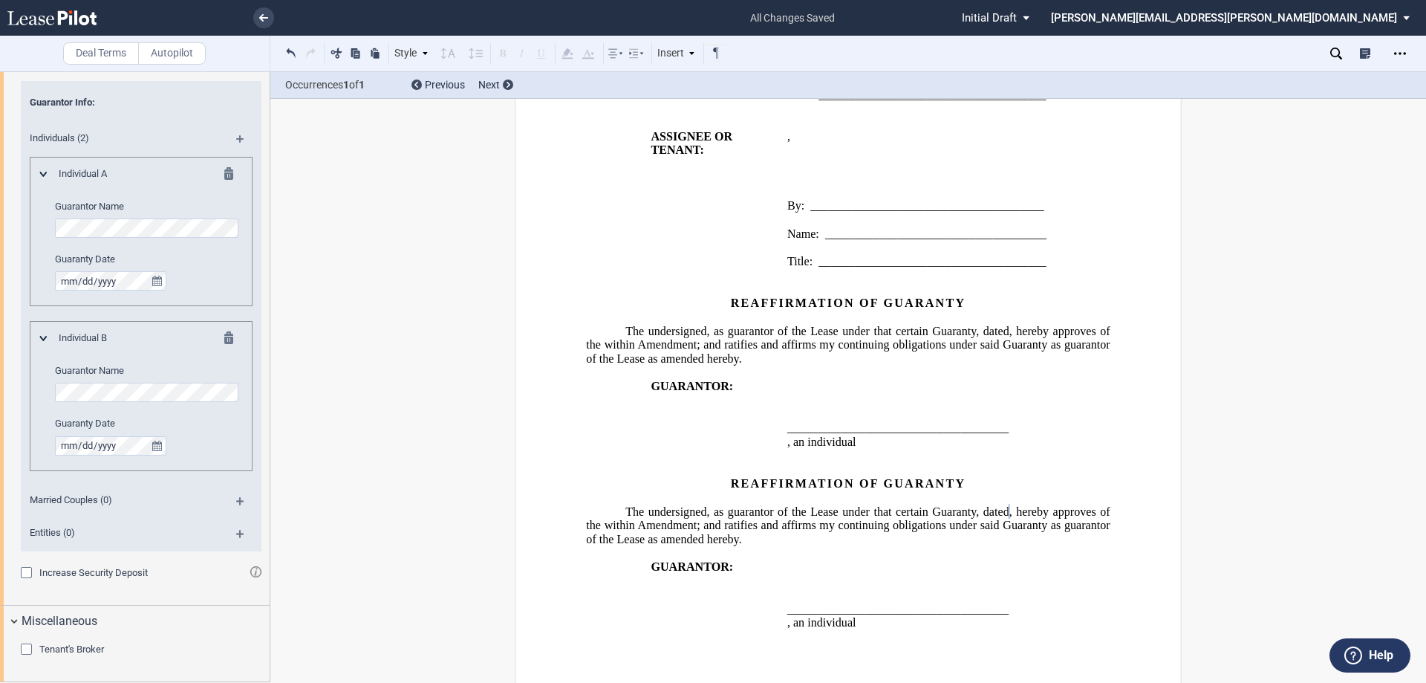
drag, startPoint x: 1398, startPoint y: 50, endPoint x: 1316, endPoint y: 103, distance: 98.3
click at [1398, 50] on icon "Open Lease options menu" at bounding box center [1400, 54] width 12 height 12
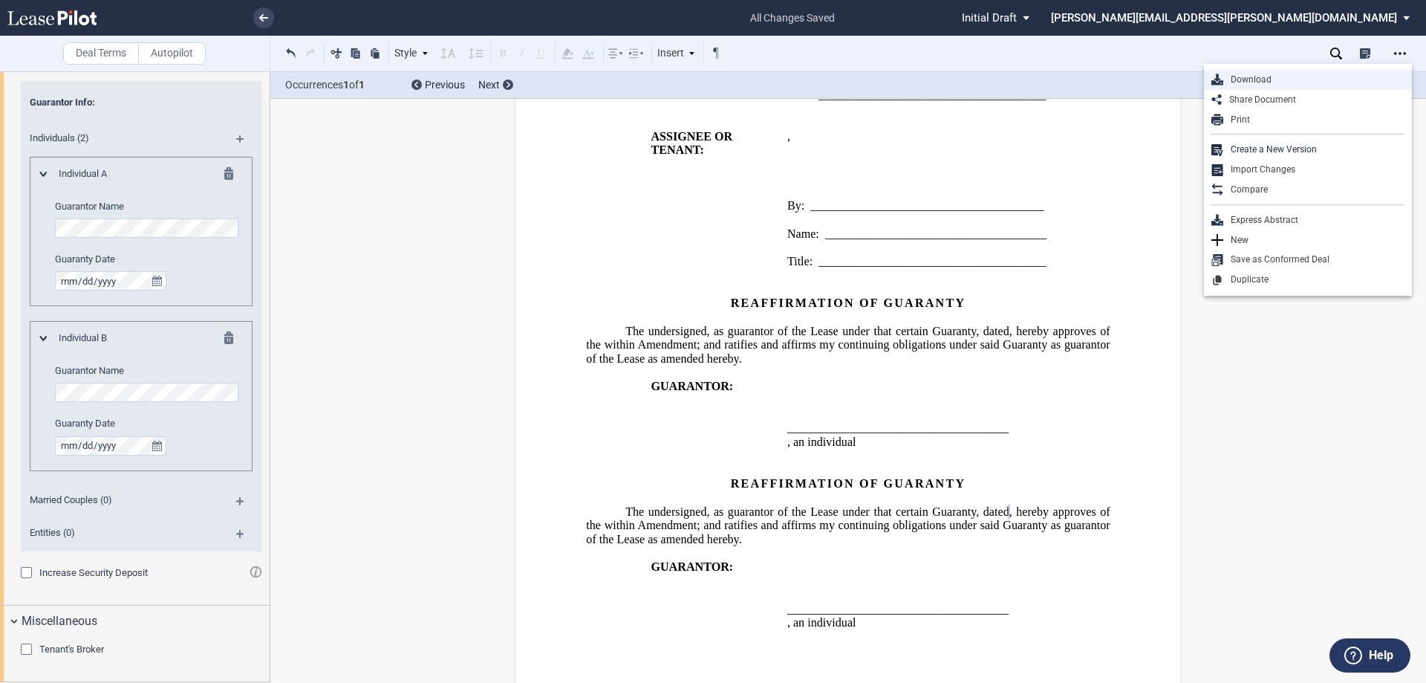
click at [1250, 79] on div "Download" at bounding box center [1313, 80] width 181 height 13
